Goal: Task Accomplishment & Management: Manage account settings

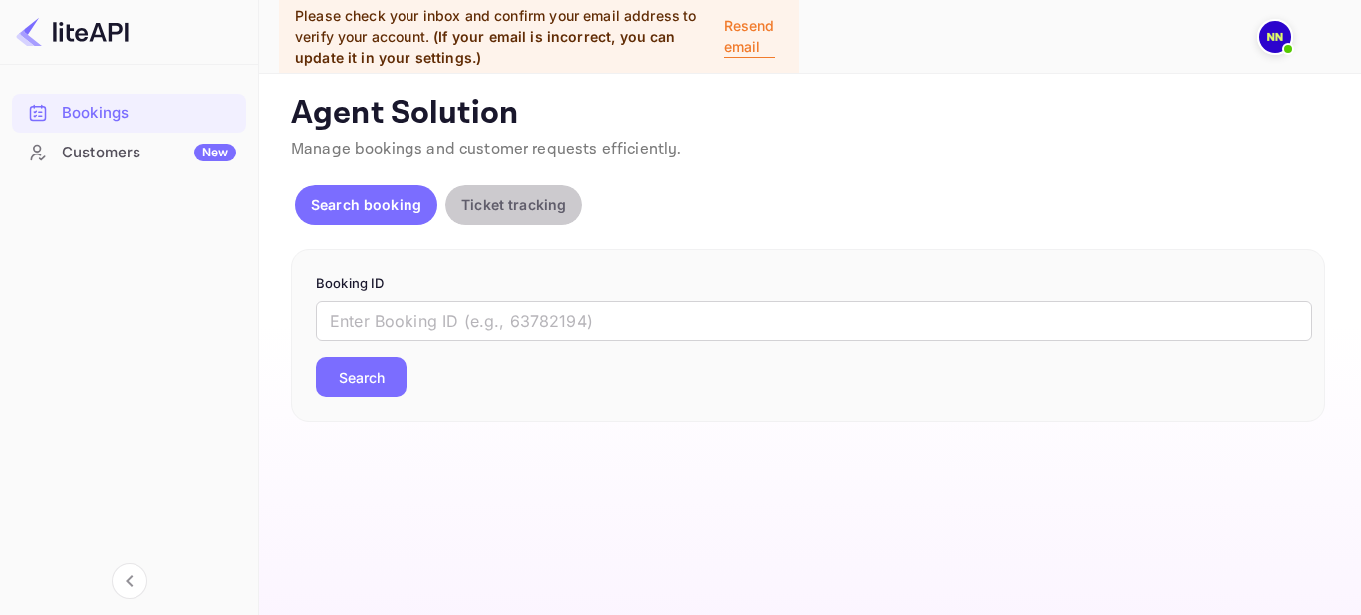
click at [525, 210] on p "Ticket tracking" at bounding box center [513, 204] width 105 height 21
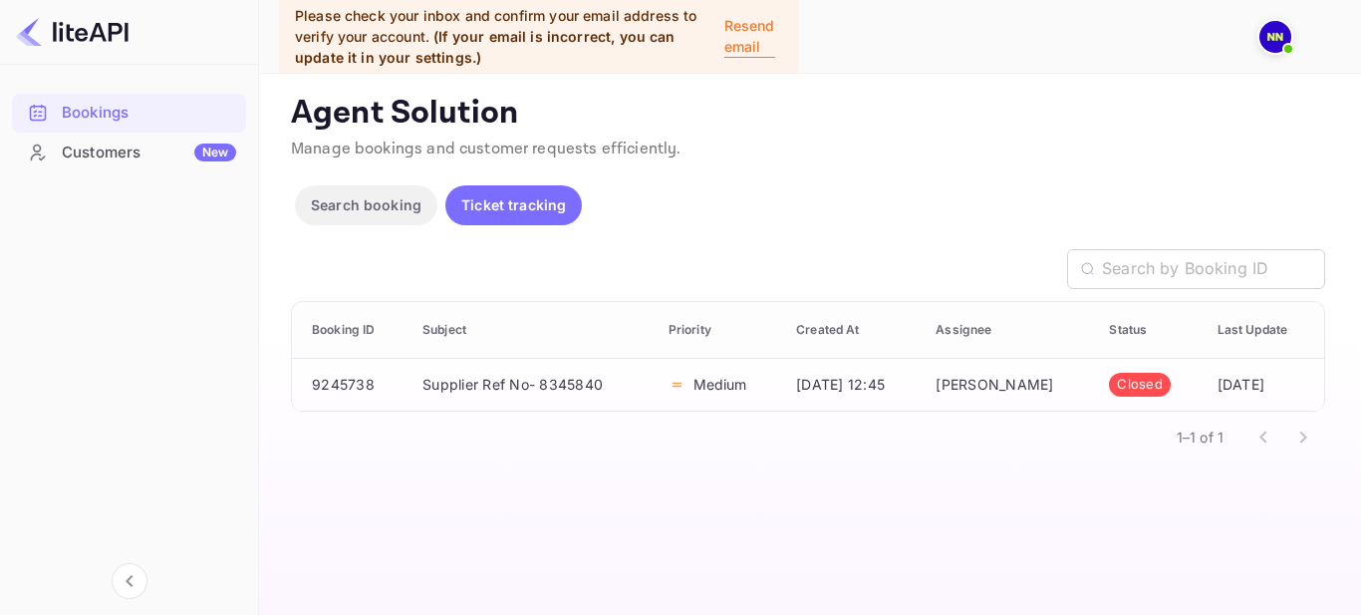
click at [365, 194] on p "Search booking" at bounding box center [366, 204] width 111 height 21
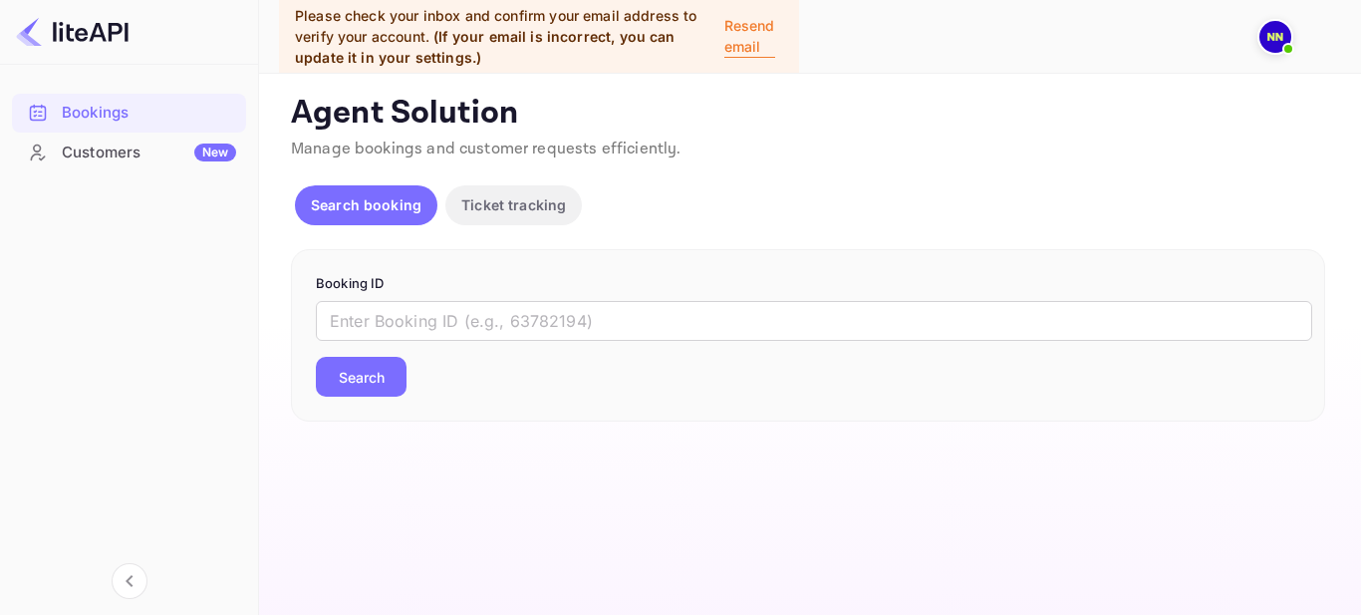
click at [1270, 43] on img at bounding box center [1275, 37] width 32 height 32
click at [1109, 177] on div "Logout" at bounding box center [1178, 162] width 229 height 48
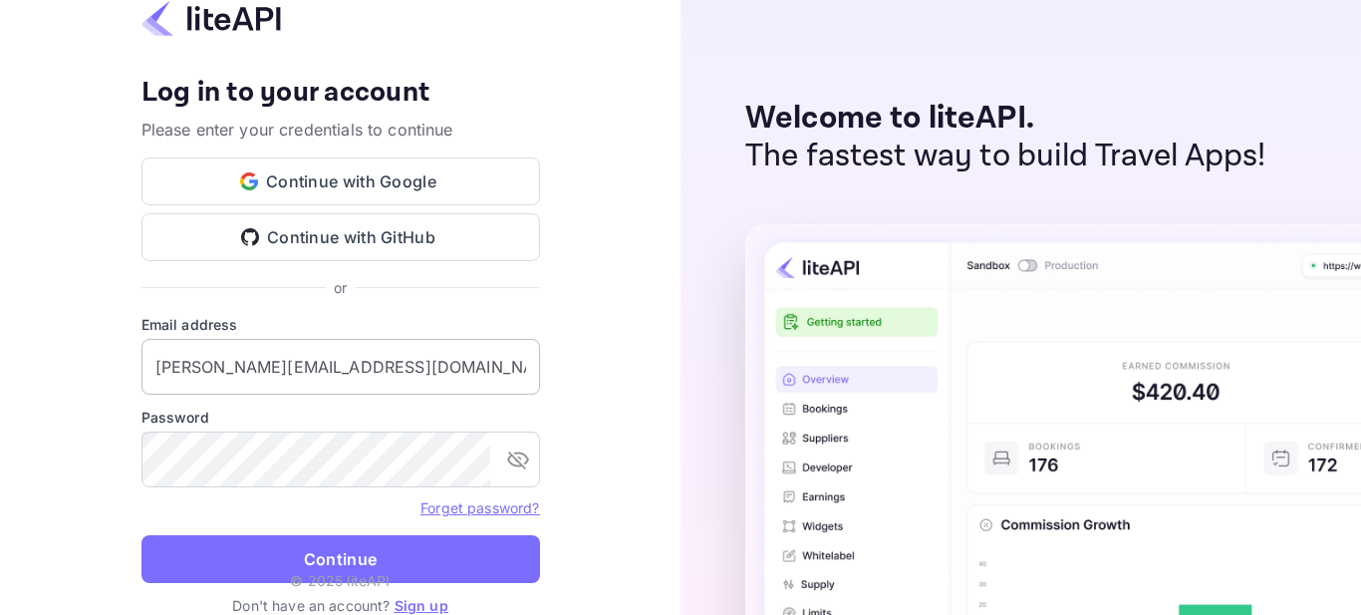
click at [427, 373] on input "[PERSON_NAME][EMAIL_ADDRESS][DOMAIN_NAME]" at bounding box center [340, 367] width 398 height 56
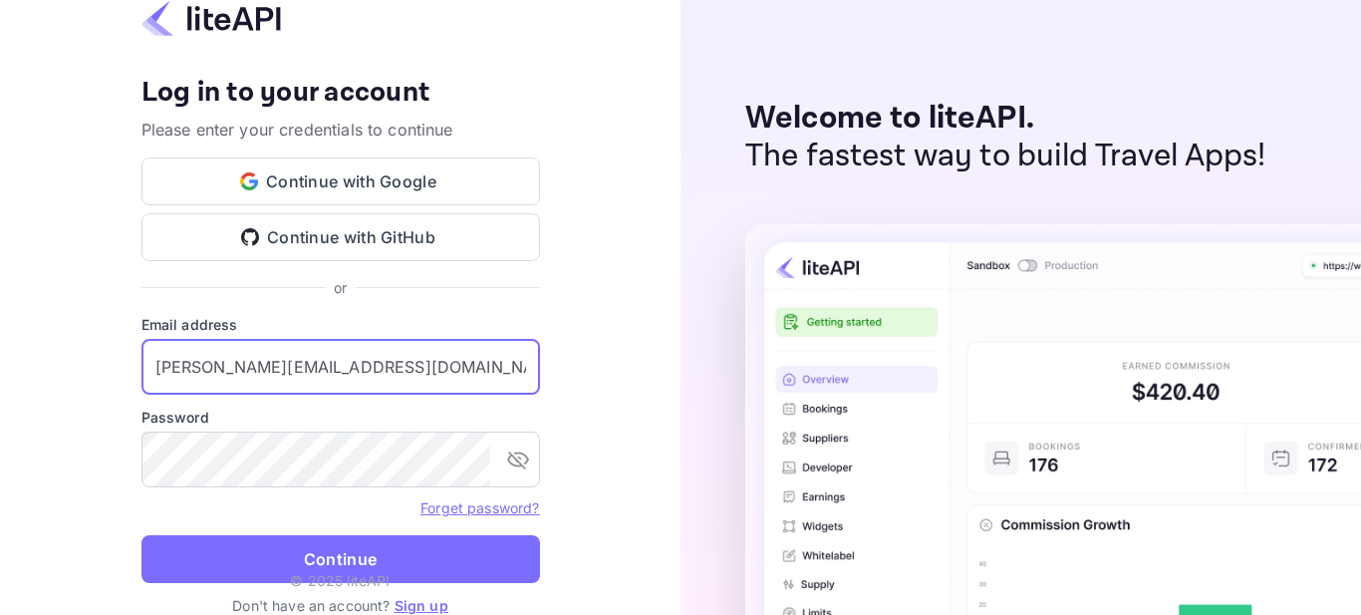
type input "[EMAIL_ADDRESS][DOMAIN_NAME]"
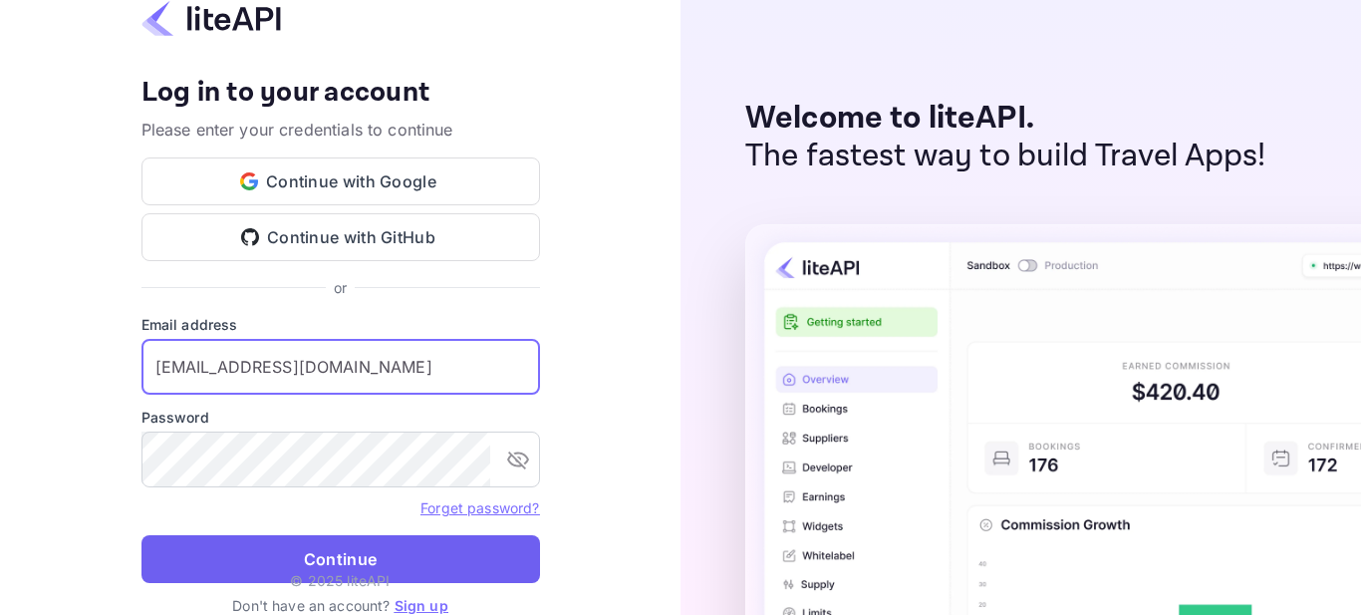
click at [307, 543] on button "Continue" at bounding box center [340, 559] width 398 height 48
